Goal: Task Accomplishment & Management: Manage account settings

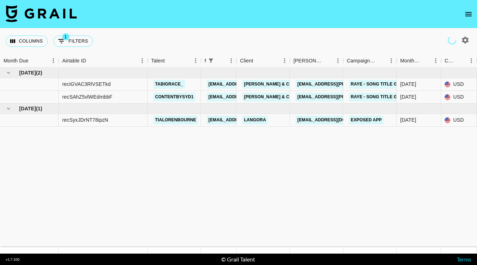
click at [465, 13] on icon "open drawer" at bounding box center [468, 14] width 9 height 9
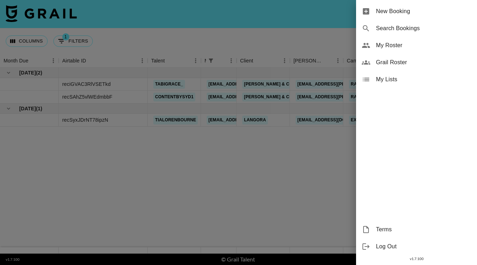
click at [392, 44] on span "My Roster" at bounding box center [423, 45] width 95 height 9
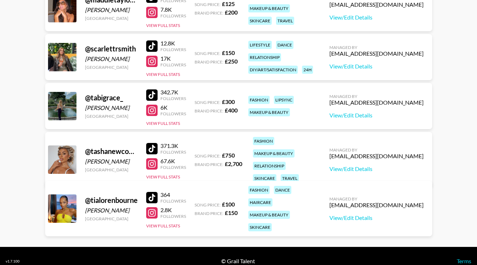
scroll to position [182, 0]
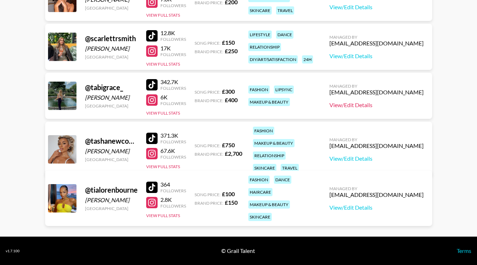
click at [396, 107] on link "View/Edit Details" at bounding box center [376, 105] width 94 height 7
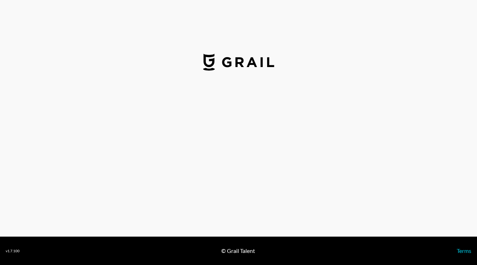
select select "GBP"
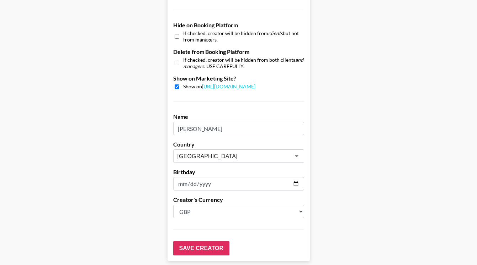
scroll to position [699, 0]
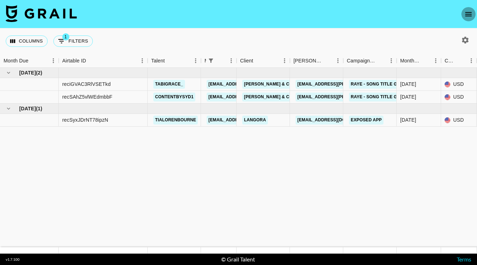
click at [466, 16] on icon "open drawer" at bounding box center [468, 14] width 6 height 4
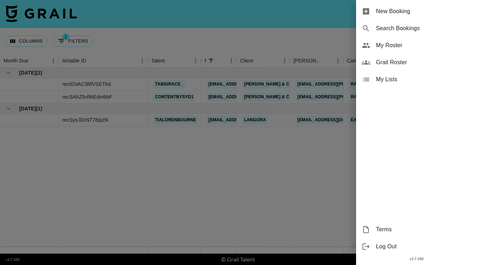
click at [394, 47] on span "My Roster" at bounding box center [423, 45] width 95 height 9
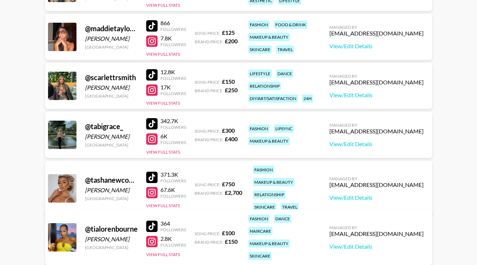
scroll to position [182, 0]
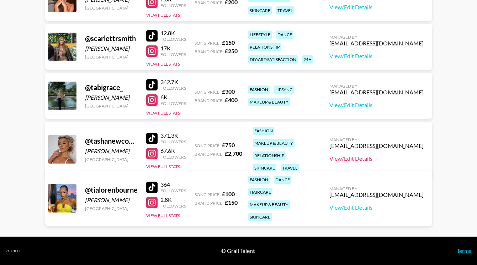
click at [383, 155] on link "View/Edit Details" at bounding box center [376, 158] width 94 height 7
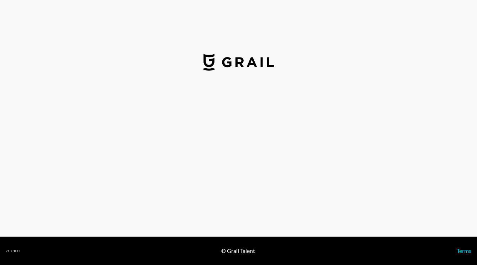
select select "GBP"
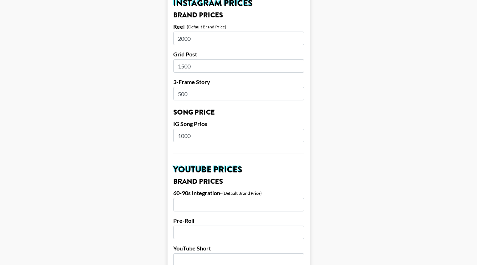
scroll to position [699, 0]
